Goal: Task Accomplishment & Management: Complete application form

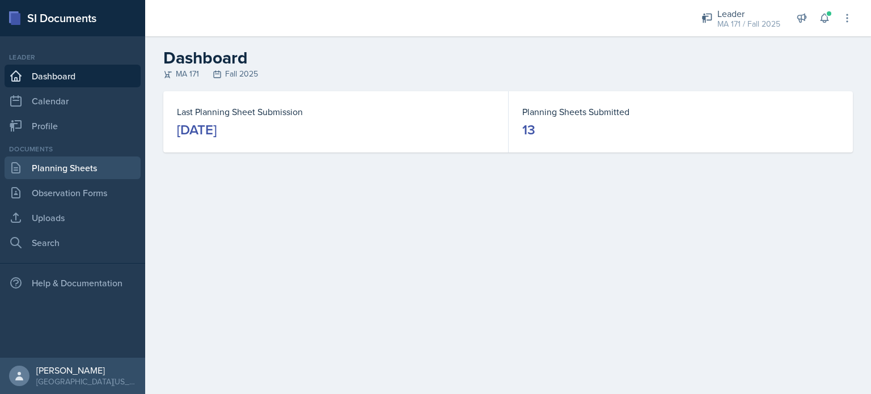
click at [32, 164] on link "Planning Sheets" at bounding box center [73, 167] width 136 height 23
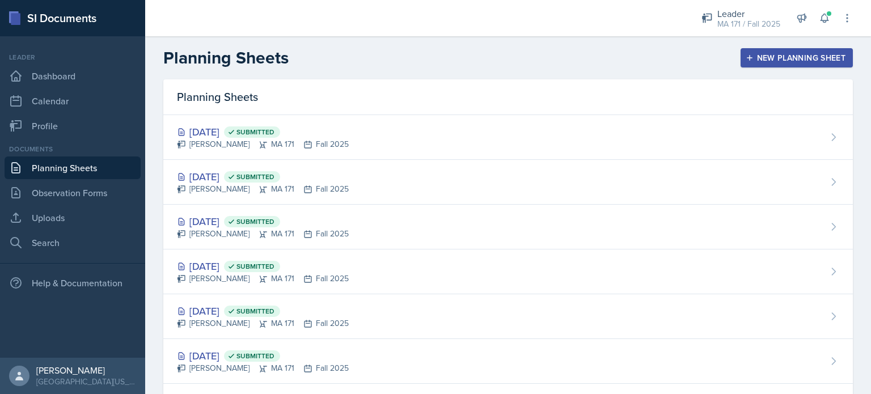
click at [792, 60] on div "New Planning Sheet" at bounding box center [796, 57] width 97 height 9
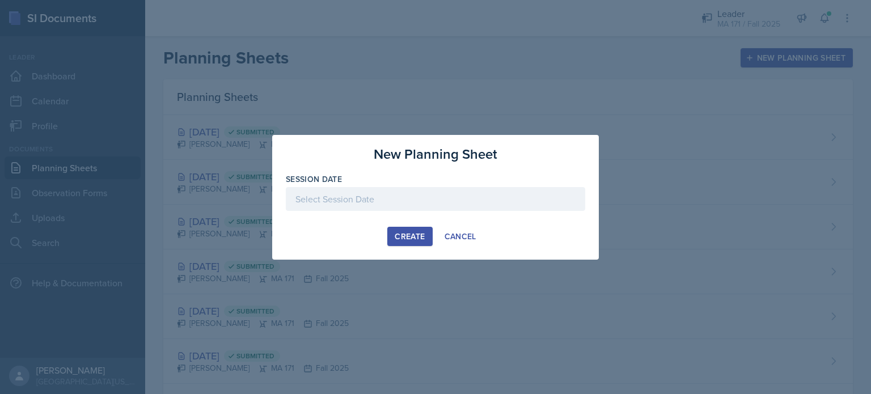
click at [385, 199] on div at bounding box center [435, 199] width 299 height 24
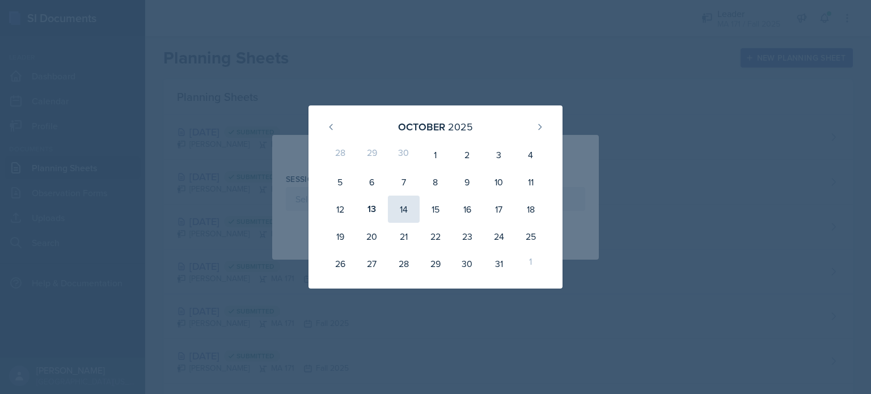
click at [411, 220] on div "14" at bounding box center [404, 209] width 32 height 27
type input "[DATE]"
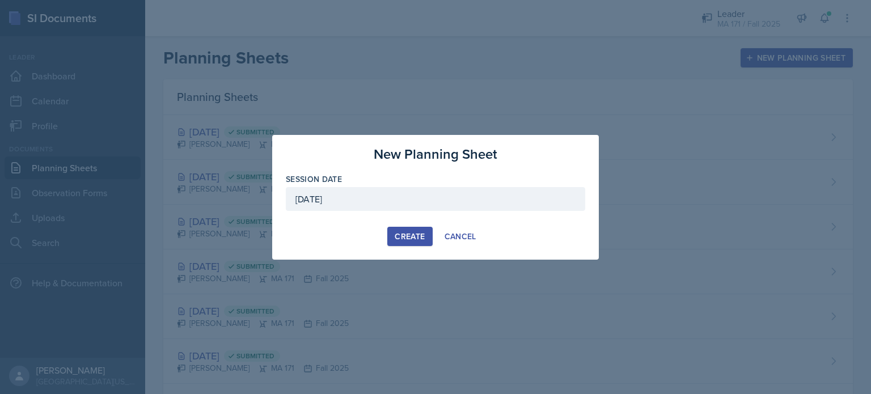
click at [404, 241] on div "Create" at bounding box center [409, 236] width 30 height 9
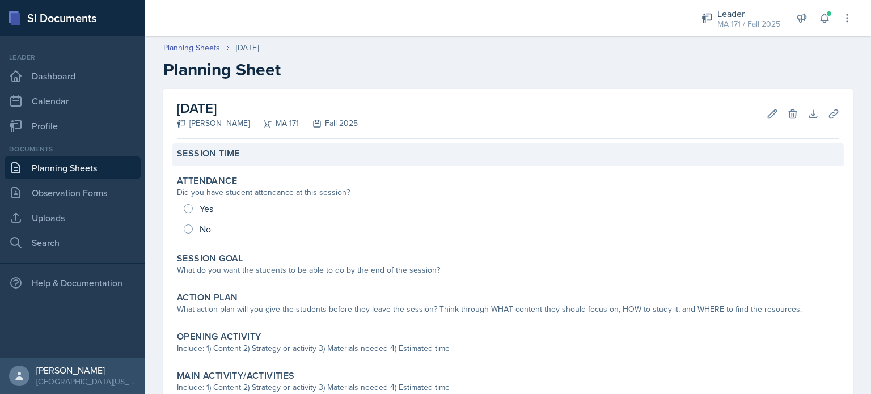
click at [256, 158] on div "Session Time" at bounding box center [508, 153] width 662 height 11
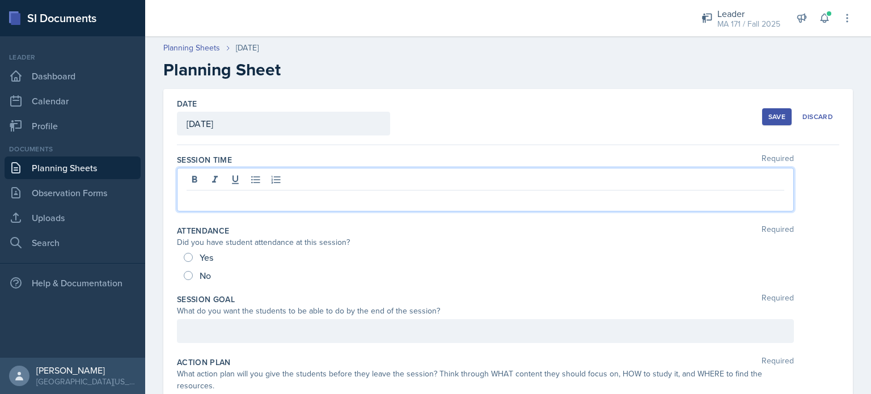
click at [252, 175] on div at bounding box center [485, 190] width 617 height 44
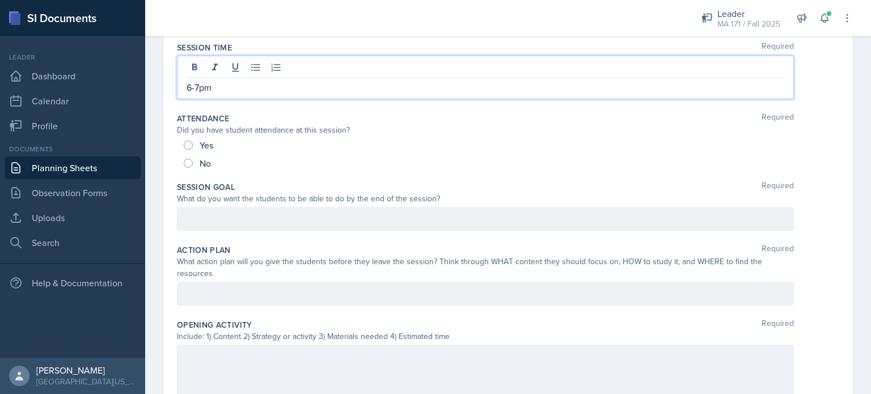
scroll to position [112, 0]
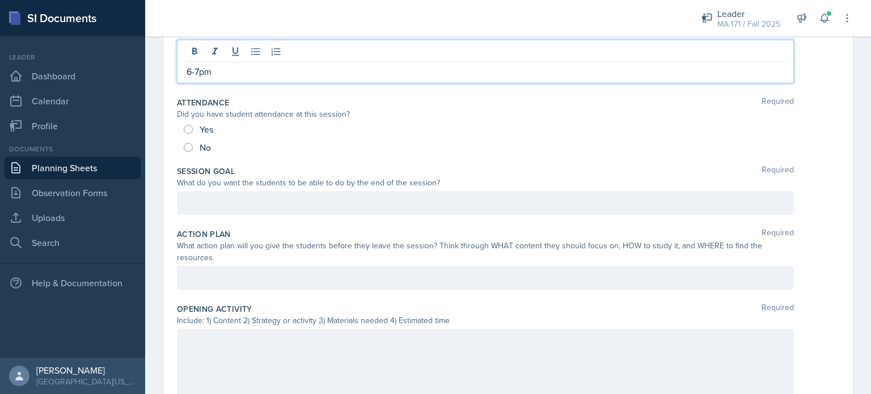
click at [215, 215] on div at bounding box center [485, 203] width 617 height 24
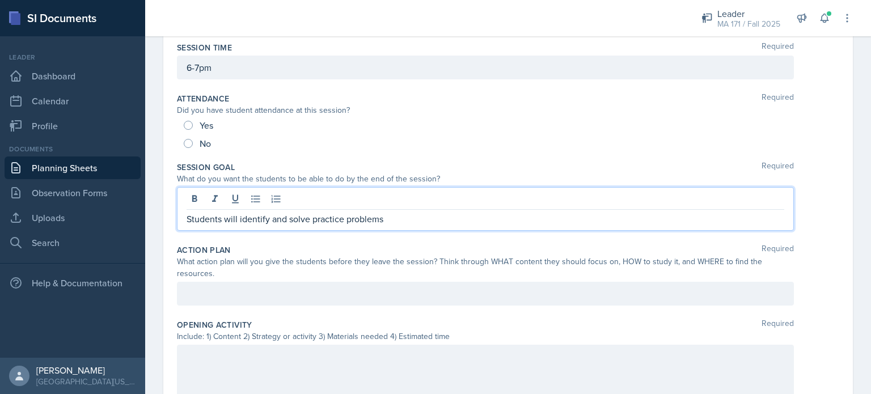
click at [271, 220] on p "Students will identify and solve practice problems" at bounding box center [484, 219] width 597 height 14
drag, startPoint x: 329, startPoint y: 217, endPoint x: 428, endPoint y: 222, distance: 98.8
click at [428, 222] on p "Students will identify a function and solve practice problems" at bounding box center [484, 219] width 597 height 14
click at [329, 219] on p "Students will identify a function and approximate it at different values using …" at bounding box center [484, 219] width 597 height 14
click at [419, 219] on p "Students will identify a function and solve it by approximate it at different v…" at bounding box center [484, 219] width 597 height 14
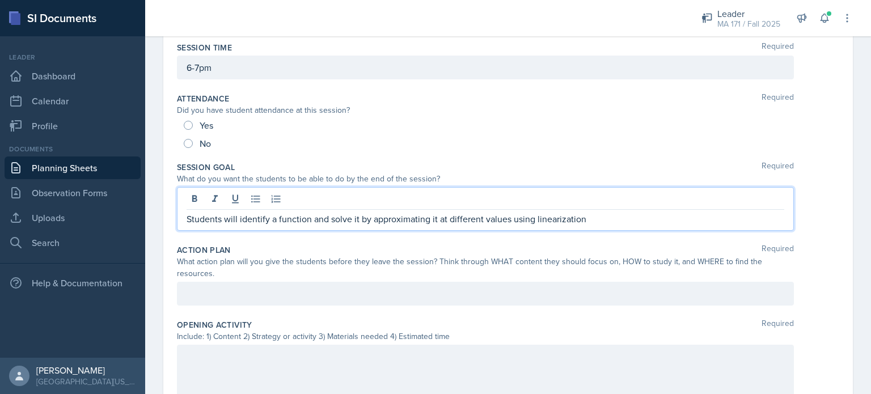
scroll to position [134, 0]
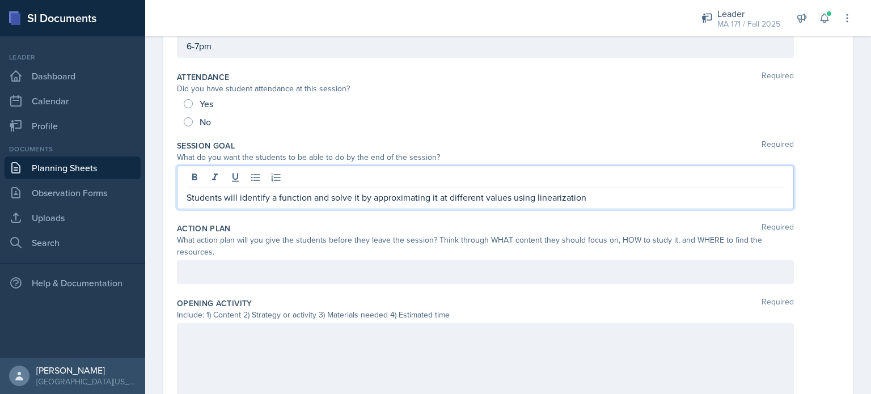
click at [593, 194] on p "Students will identify a function and solve it by approximating it at different…" at bounding box center [484, 197] width 597 height 14
click at [415, 267] on div at bounding box center [485, 272] width 617 height 24
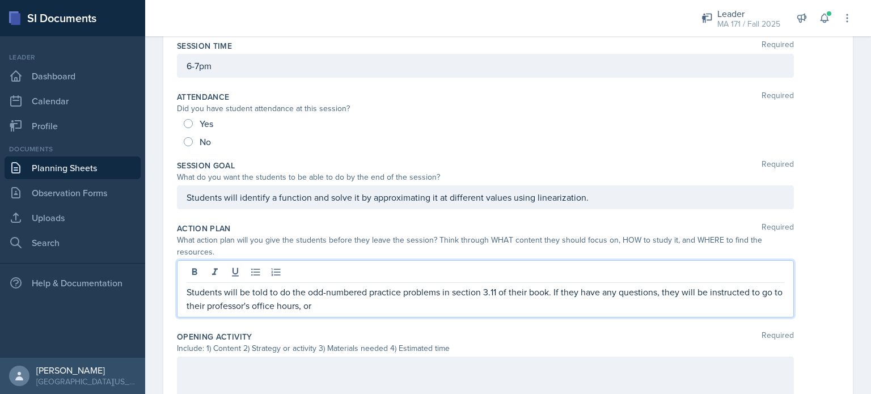
click at [372, 308] on p "Students will be told to do the odd-numbered practice problems in section 3.11 …" at bounding box center [484, 298] width 597 height 27
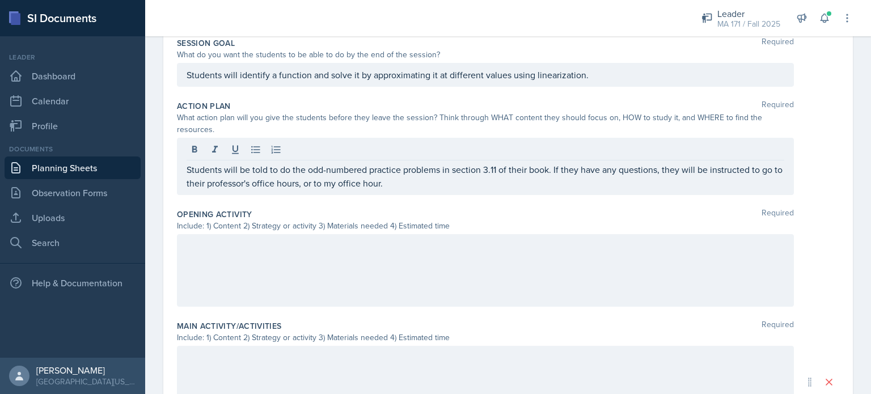
click at [217, 257] on div at bounding box center [485, 270] width 617 height 73
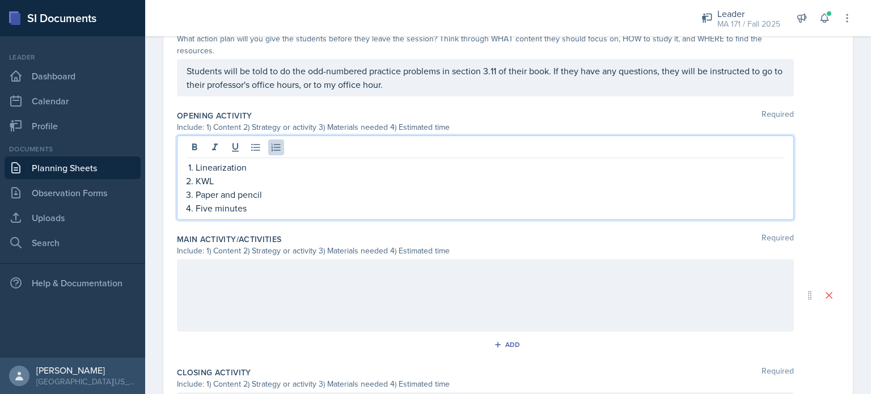
click at [218, 268] on p at bounding box center [484, 271] width 597 height 14
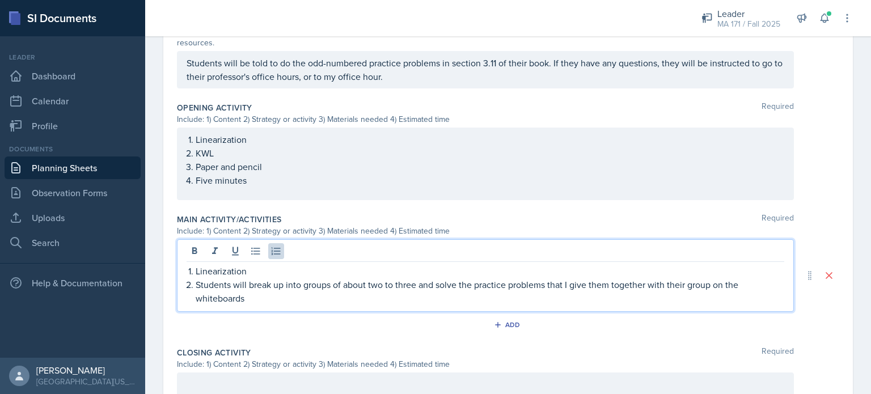
click at [247, 299] on p "Students will break up into groups of about two to three and solve the practice…" at bounding box center [490, 291] width 588 height 27
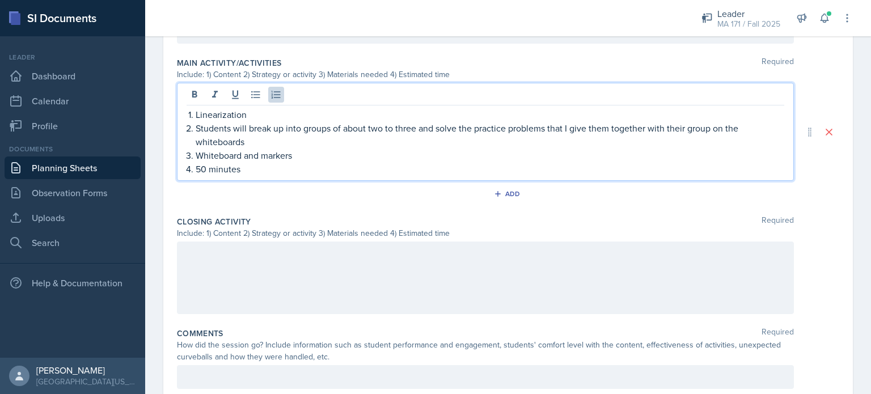
scroll to position [487, 0]
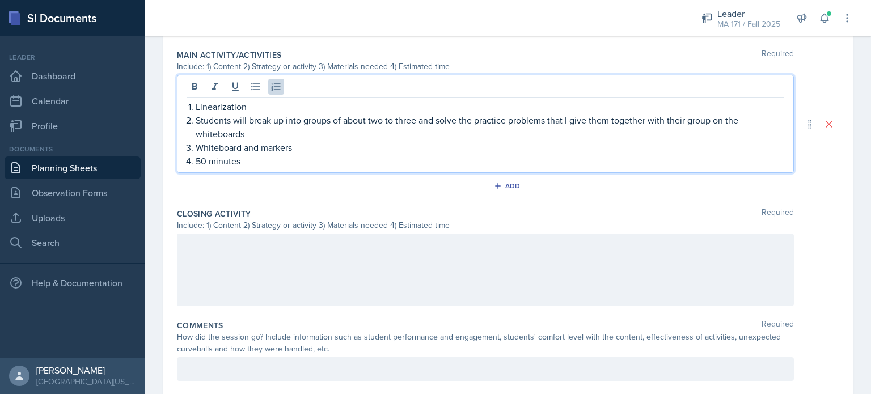
click at [209, 230] on div "Closing Activity Required Include: 1) Content 2) Strategy or activity 3) Materi…" at bounding box center [508, 259] width 662 height 112
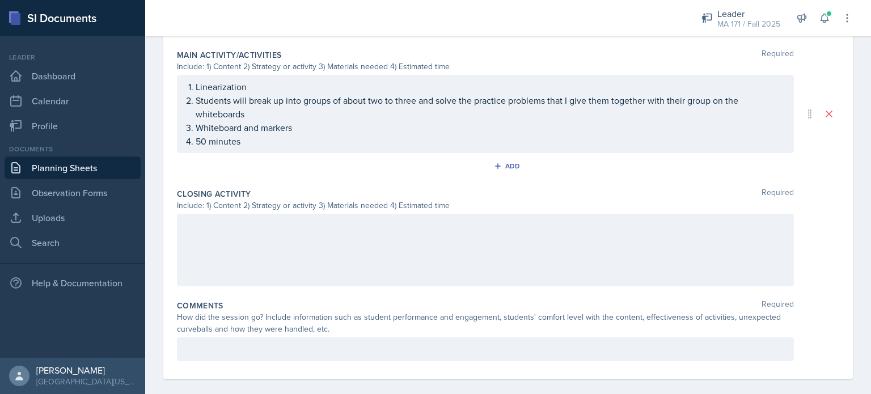
click at [211, 231] on div at bounding box center [485, 250] width 617 height 73
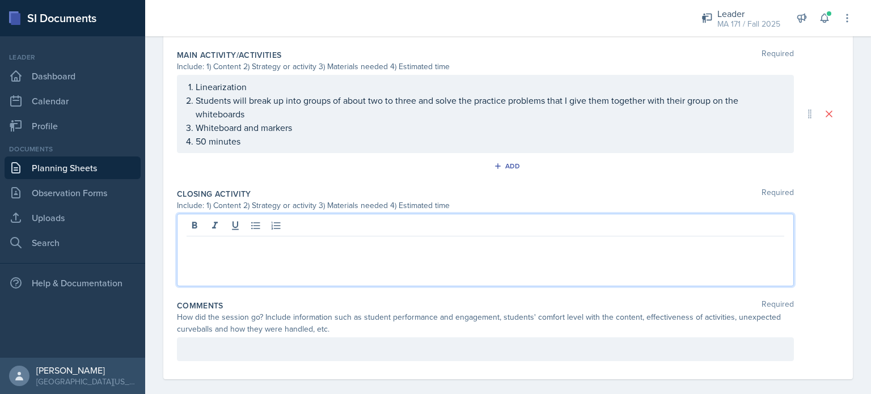
scroll to position [498, 0]
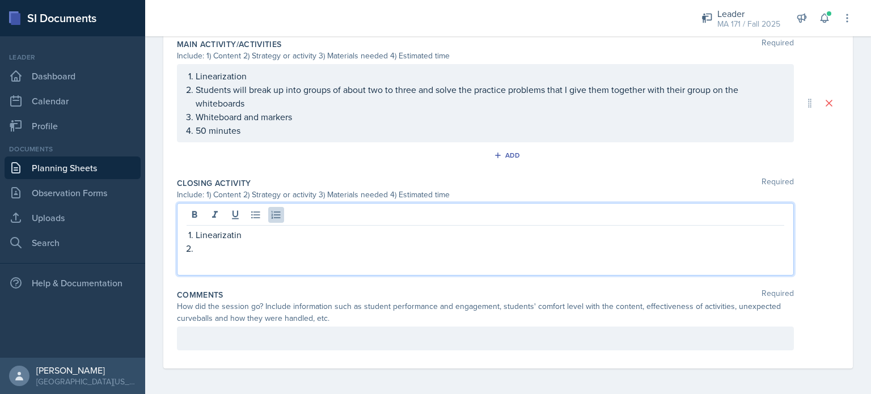
click at [217, 239] on p "Linearizatin" at bounding box center [490, 235] width 588 height 14
click at [234, 232] on p "Linearizatin" at bounding box center [490, 235] width 588 height 14
click at [222, 252] on p at bounding box center [490, 248] width 588 height 14
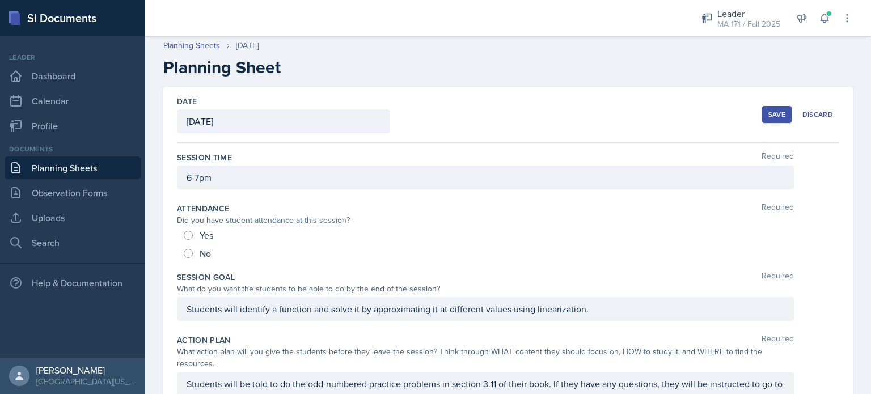
scroll to position [0, 0]
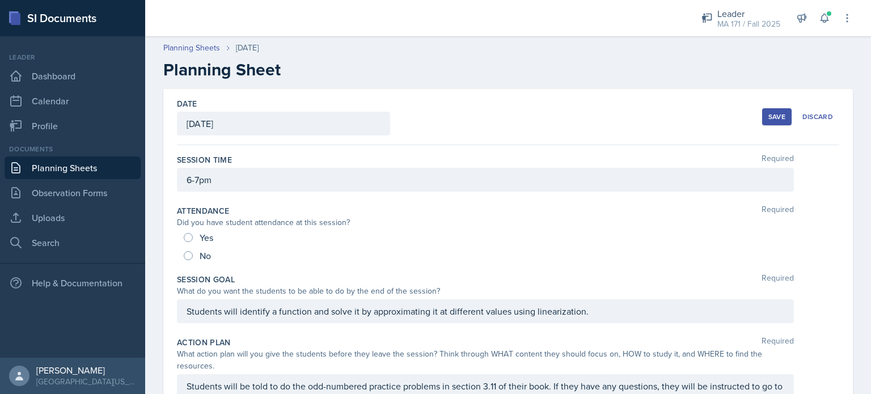
click at [772, 113] on div "Save" at bounding box center [776, 116] width 17 height 9
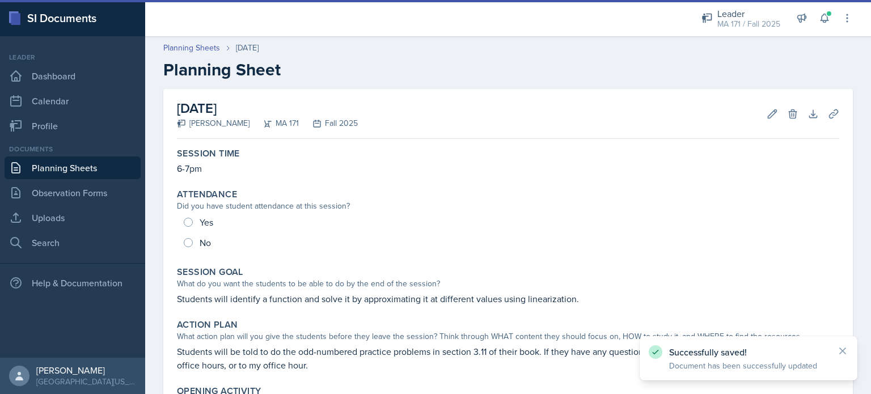
click at [122, 170] on link "Planning Sheets" at bounding box center [73, 167] width 136 height 23
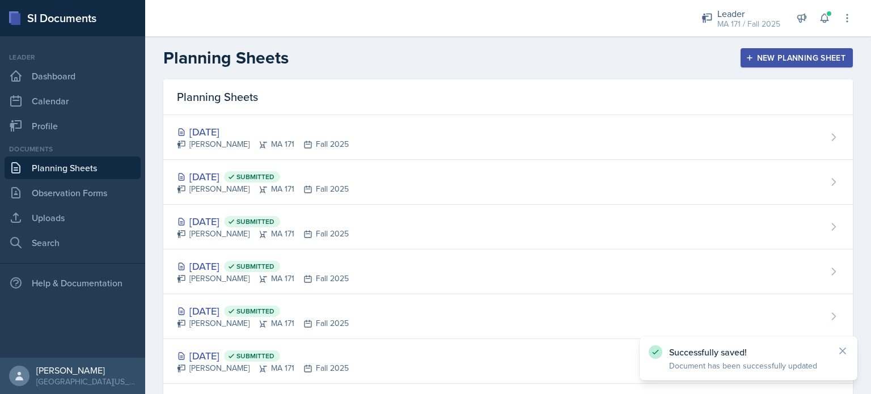
click at [793, 58] on div "New Planning Sheet" at bounding box center [796, 57] width 97 height 9
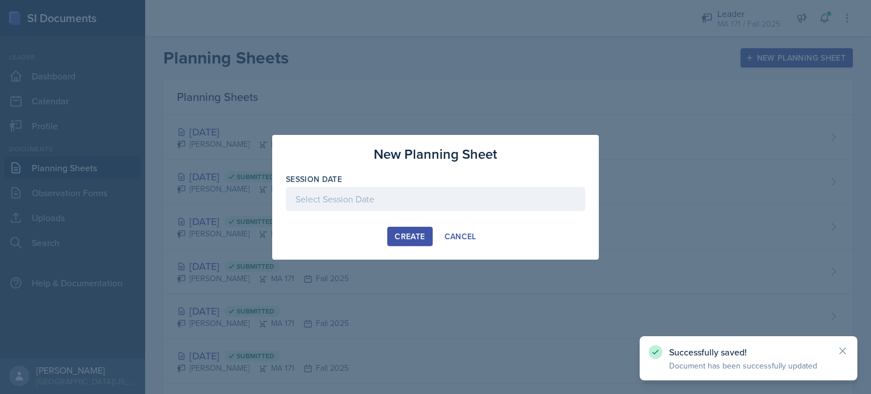
click at [410, 199] on div at bounding box center [435, 199] width 299 height 24
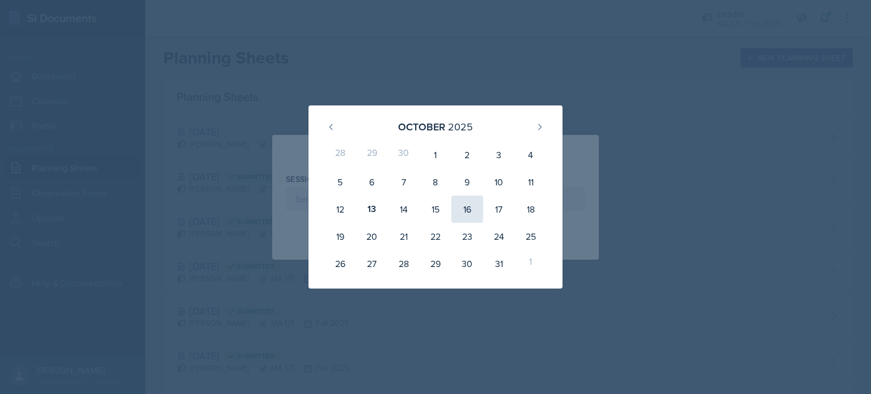
click at [473, 210] on div "16" at bounding box center [467, 209] width 32 height 27
type input "[DATE]"
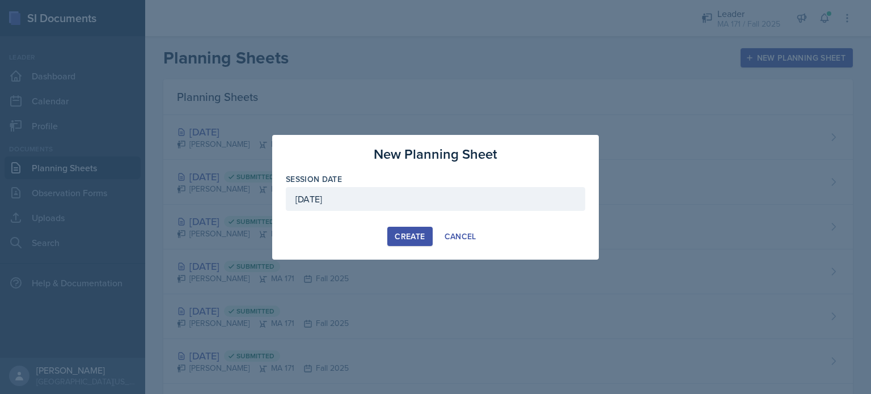
click at [422, 229] on button "Create" at bounding box center [409, 236] width 45 height 19
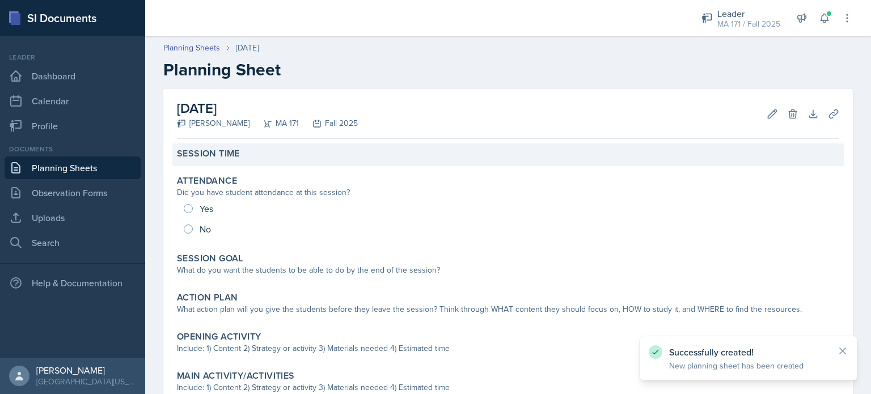
click at [221, 156] on label "Session Time" at bounding box center [208, 153] width 63 height 11
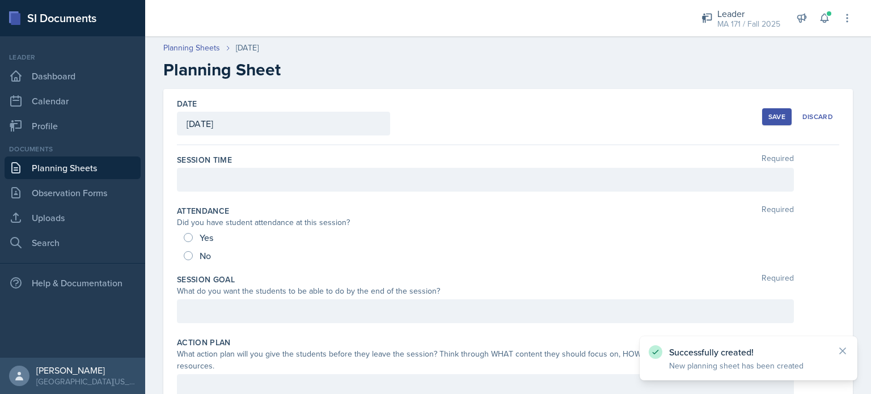
click at [224, 176] on div at bounding box center [485, 180] width 617 height 24
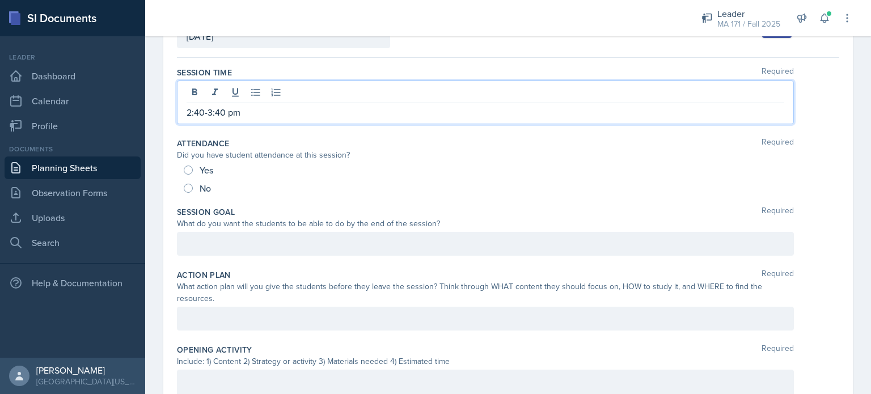
scroll to position [96, 0]
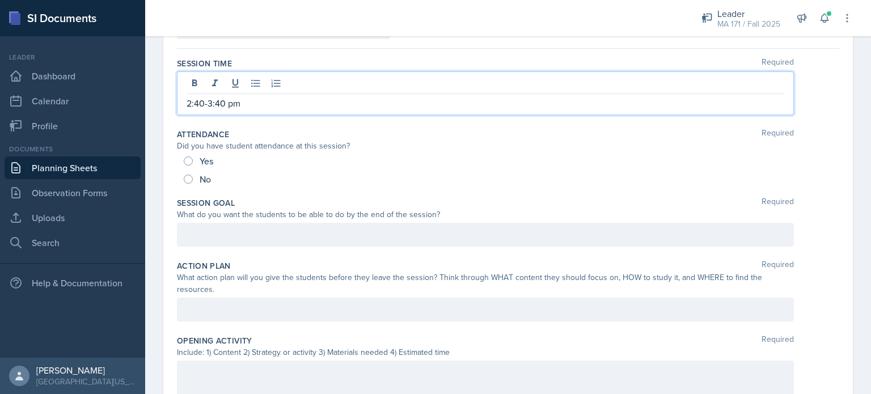
click at [217, 246] on div "Session Goal Required What do you want the students to be able to do by the end…" at bounding box center [508, 224] width 662 height 63
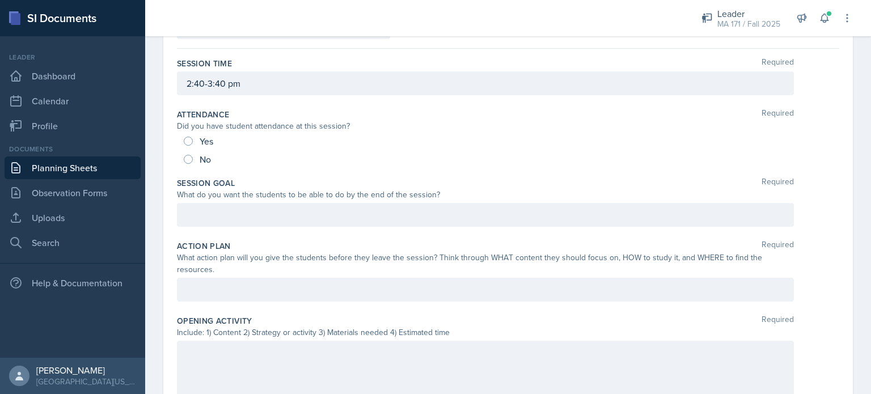
click at [203, 207] on div at bounding box center [485, 215] width 617 height 24
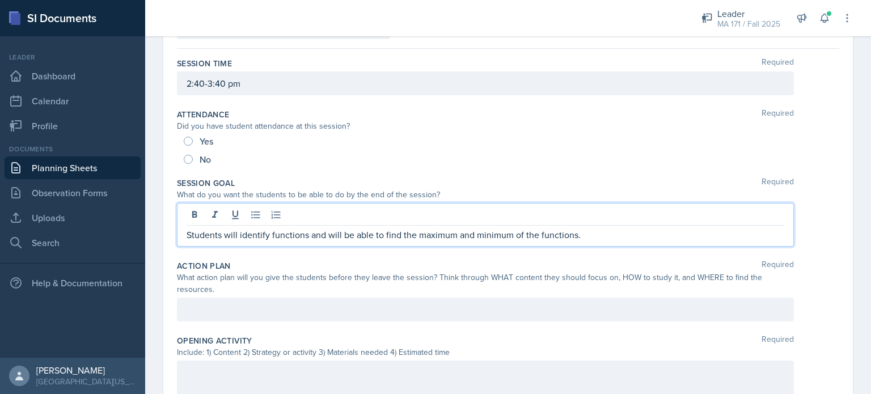
click at [209, 320] on div "Action Plan Required What action plan will you give the students before they le…" at bounding box center [508, 293] width 662 height 75
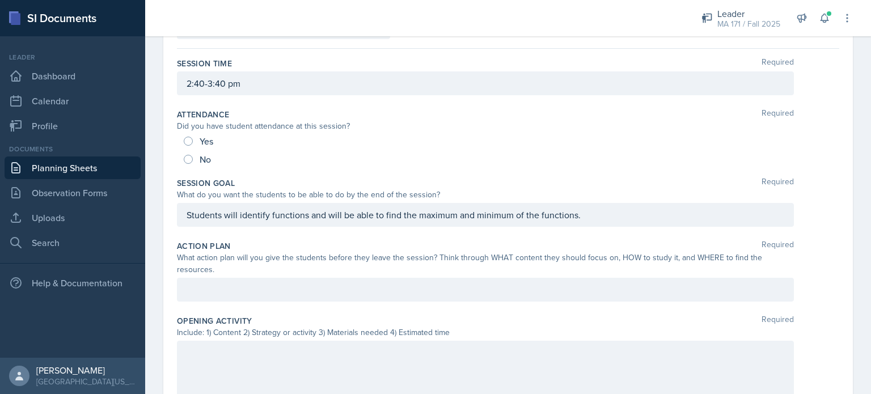
click at [205, 286] on div at bounding box center [485, 290] width 617 height 24
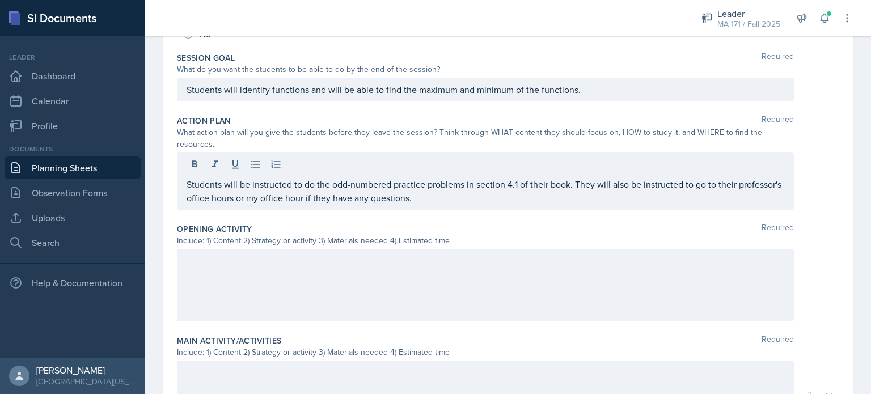
click at [243, 275] on div at bounding box center [485, 285] width 617 height 73
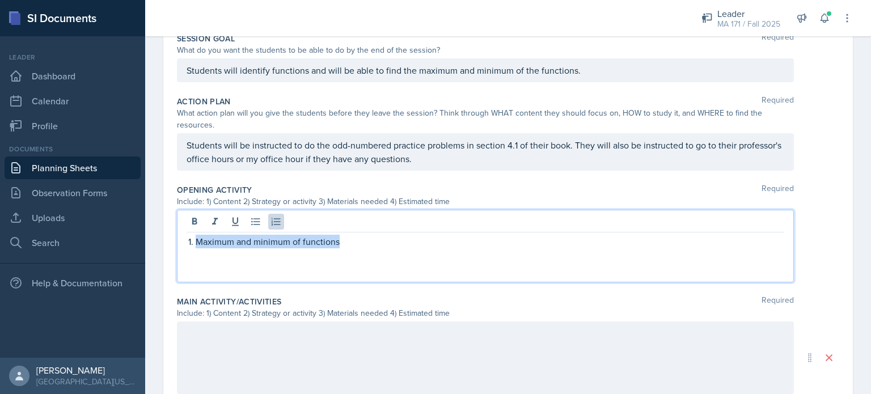
drag, startPoint x: 194, startPoint y: 242, endPoint x: 341, endPoint y: 243, distance: 146.8
click at [341, 243] on li "Maximum and minimum of functions" at bounding box center [490, 242] width 588 height 14
copy p "Maximum and minimum of functions"
click at [341, 244] on p "Maximum and minimum of functions" at bounding box center [490, 242] width 588 height 14
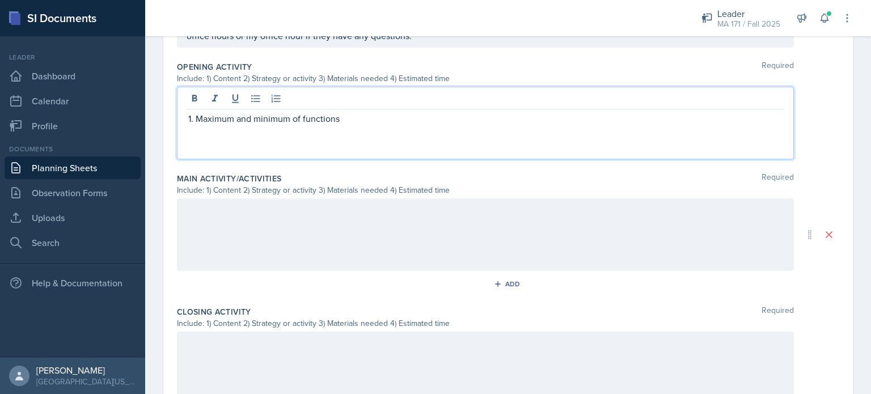
click at [257, 231] on div at bounding box center [485, 234] width 617 height 73
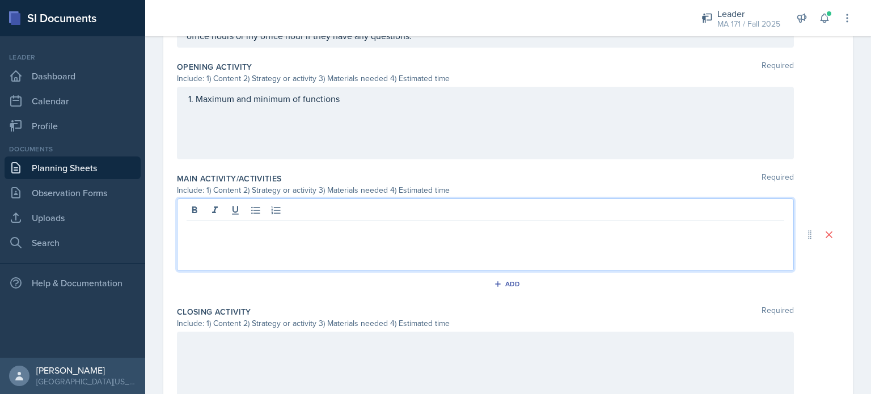
scroll to position [383, 0]
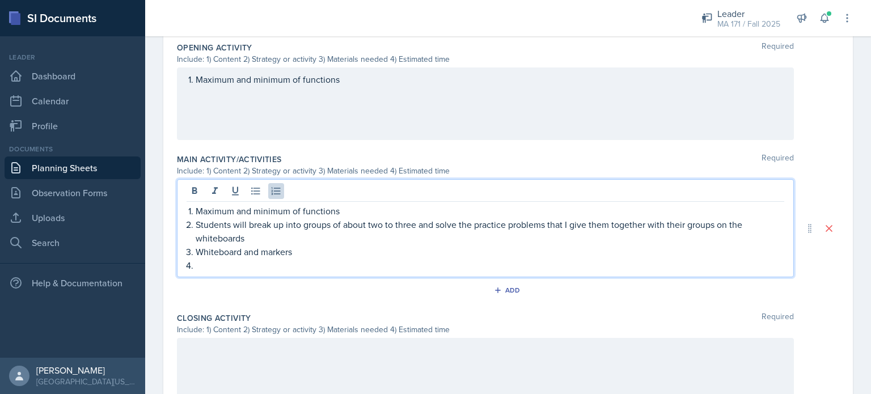
click at [215, 268] on p at bounding box center [490, 265] width 588 height 14
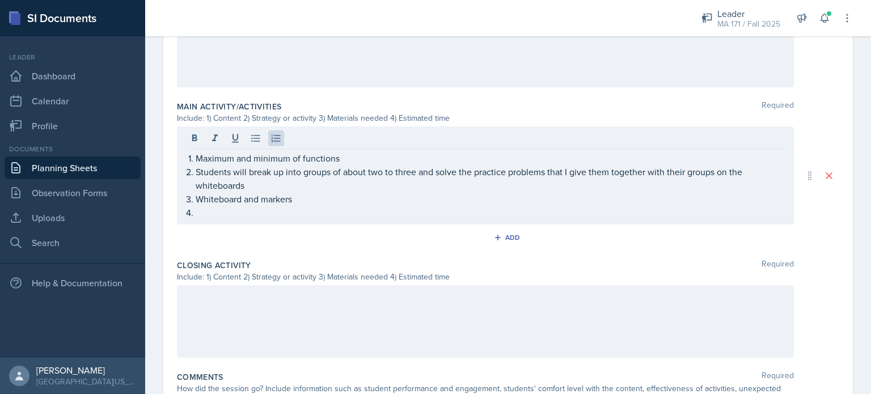
click at [207, 303] on div at bounding box center [485, 321] width 617 height 73
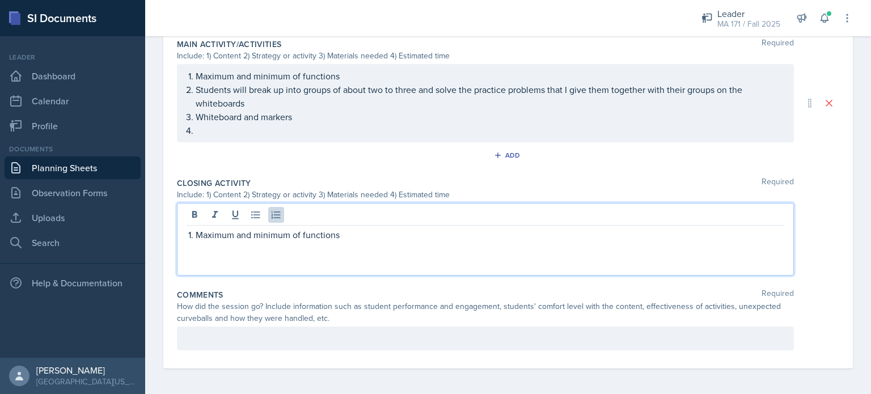
scroll to position [0, 0]
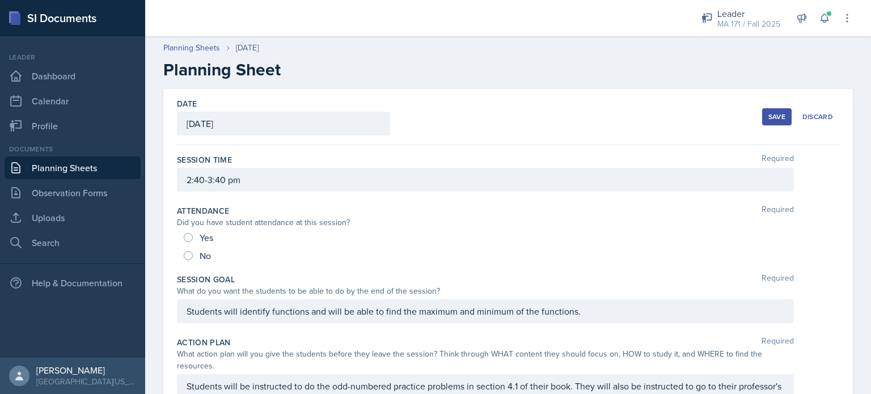
click at [779, 113] on button "Save" at bounding box center [776, 116] width 29 height 17
